Goal: Information Seeking & Learning: Check status

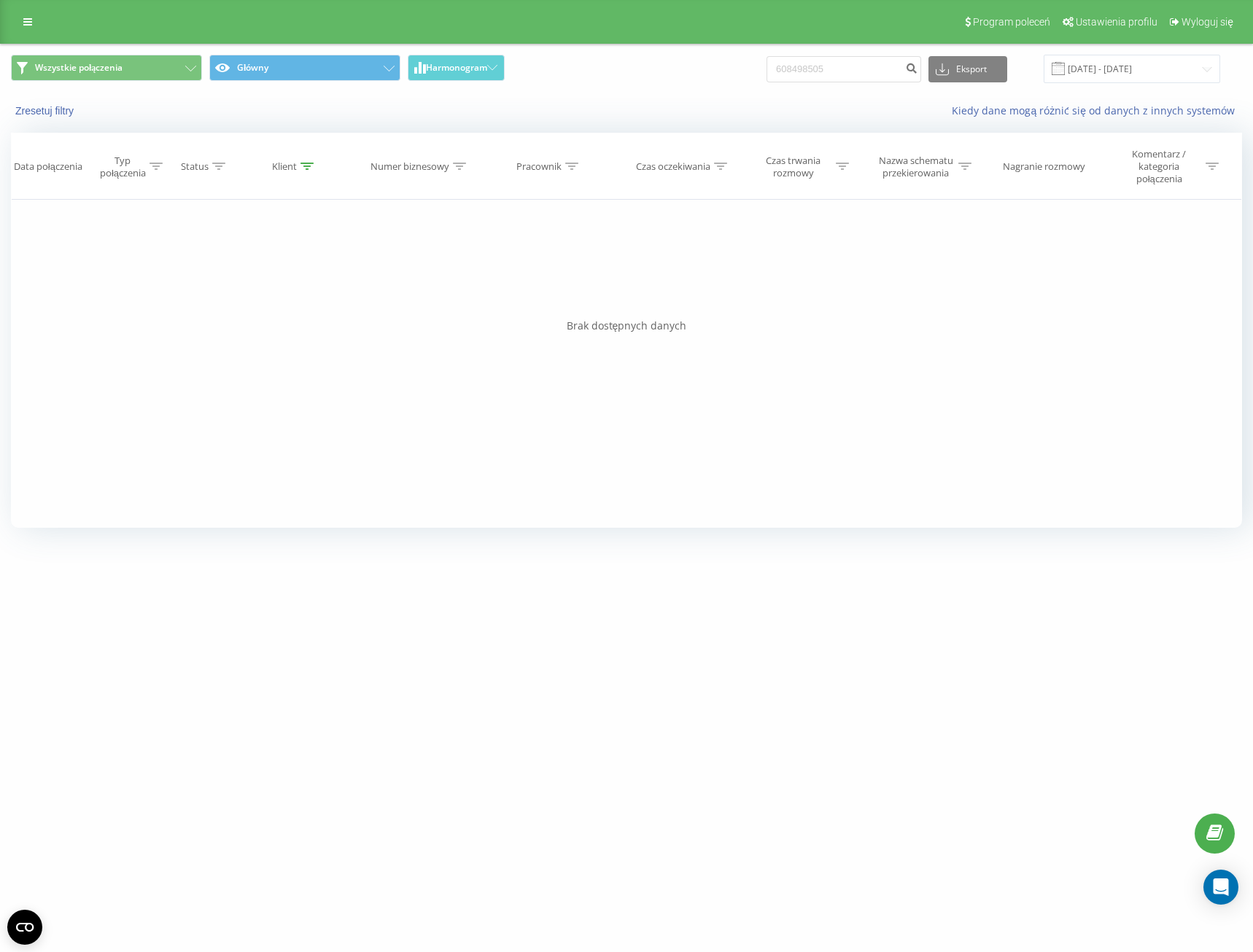
click at [766, 63] on input "608498505" at bounding box center [843, 69] width 154 height 26
drag, startPoint x: 805, startPoint y: 70, endPoint x: 838, endPoint y: 94, distance: 40.8
click at [805, 70] on input "48510268805" at bounding box center [843, 69] width 154 height 26
type input "510268805"
click at [917, 71] on icon "submit" at bounding box center [911, 66] width 12 height 9
